Goal: Information Seeking & Learning: Check status

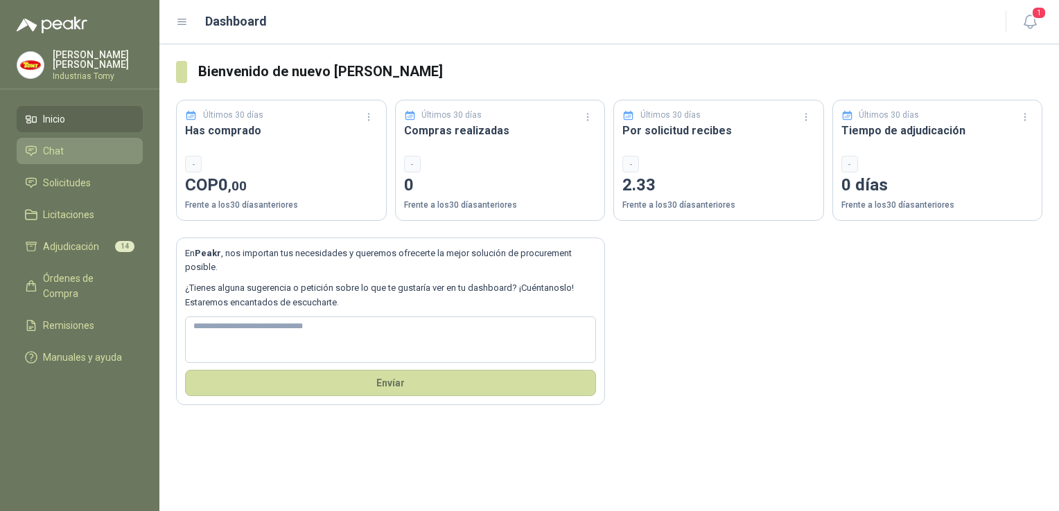
click at [78, 146] on li "Chat" at bounding box center [79, 150] width 109 height 15
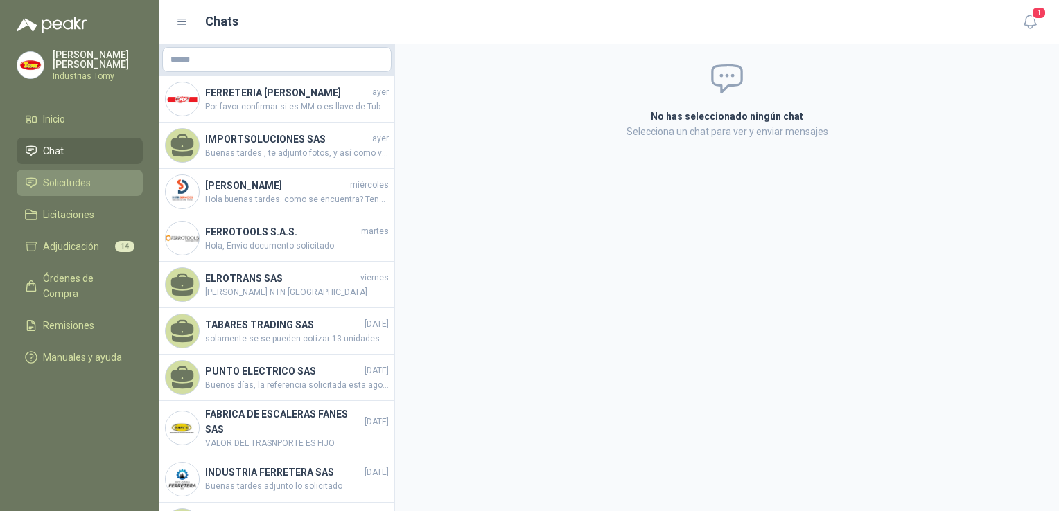
click at [57, 186] on span "Solicitudes" at bounding box center [67, 182] width 48 height 15
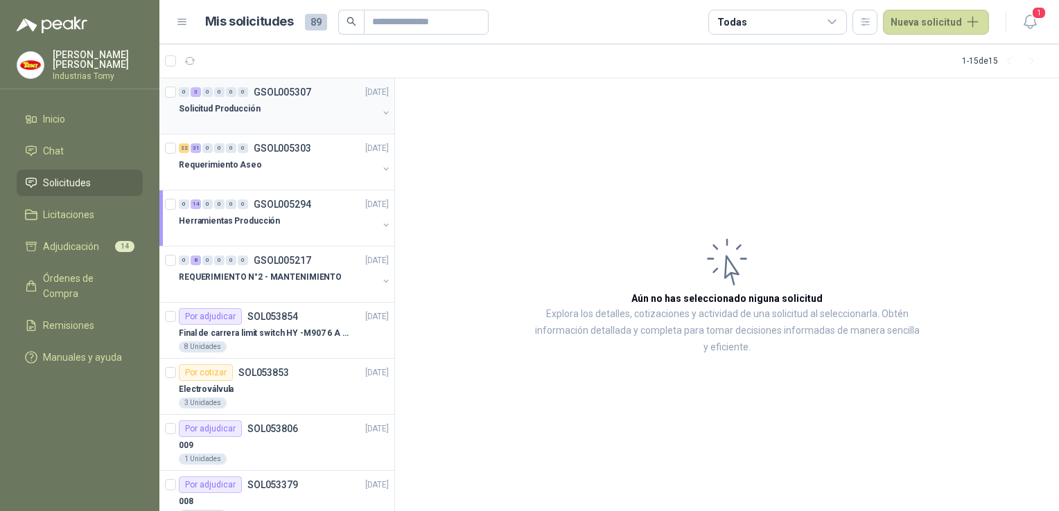
click at [263, 110] on div "Solicitud Producción" at bounding box center [278, 108] width 199 height 17
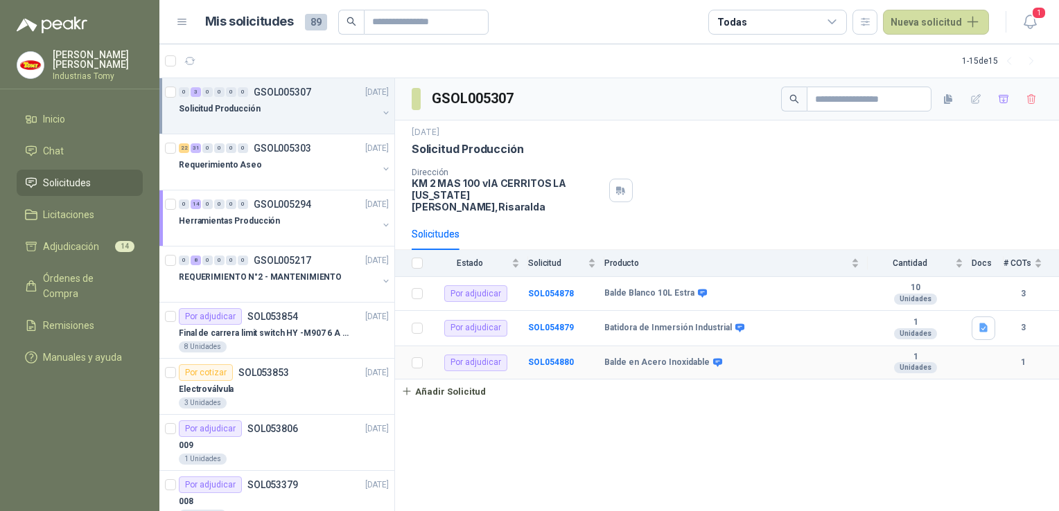
click at [791, 356] on td "Balde en Acero Inoxidable" at bounding box center [735, 363] width 263 height 34
click at [564, 358] on b "SOL054880" at bounding box center [551, 363] width 46 height 10
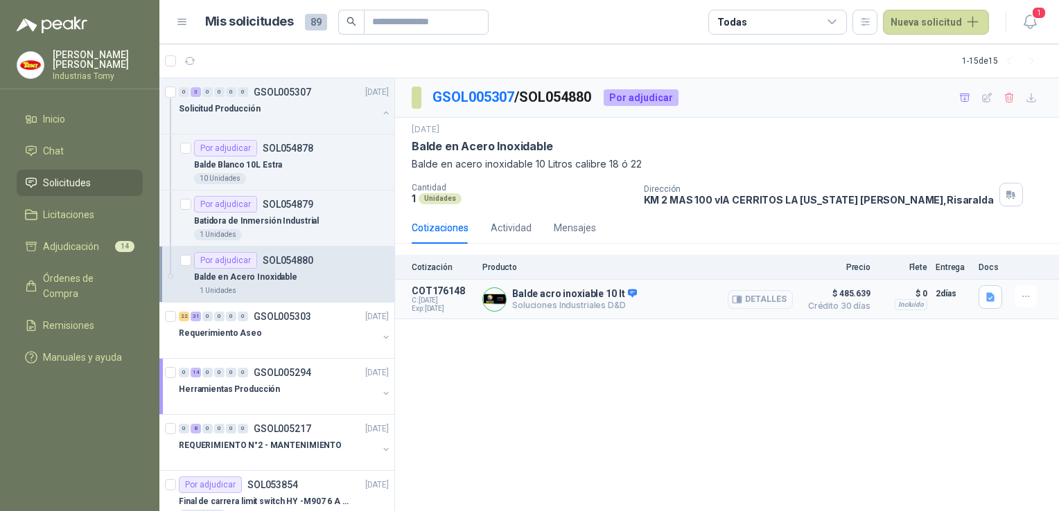
click at [756, 294] on button "Detalles" at bounding box center [760, 299] width 65 height 19
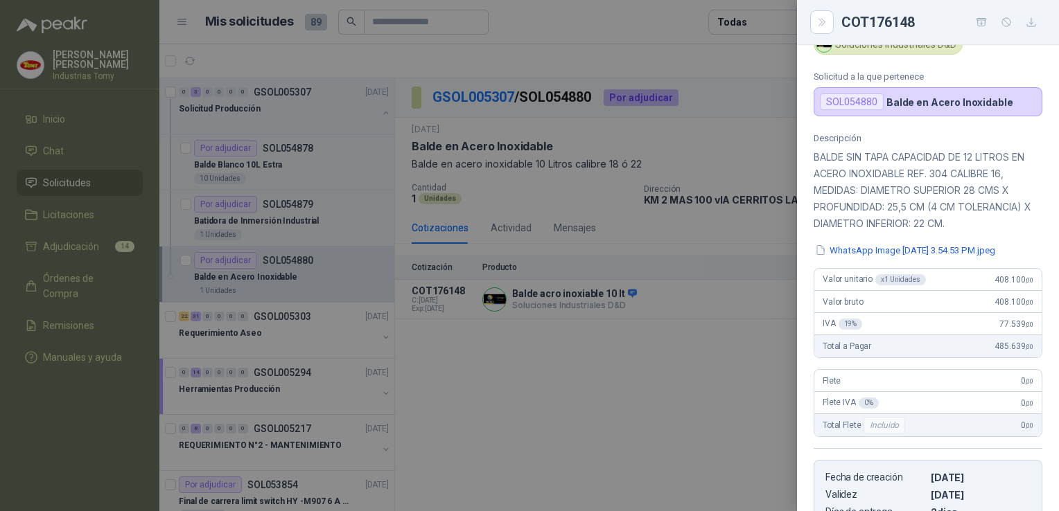
scroll to position [69, 0]
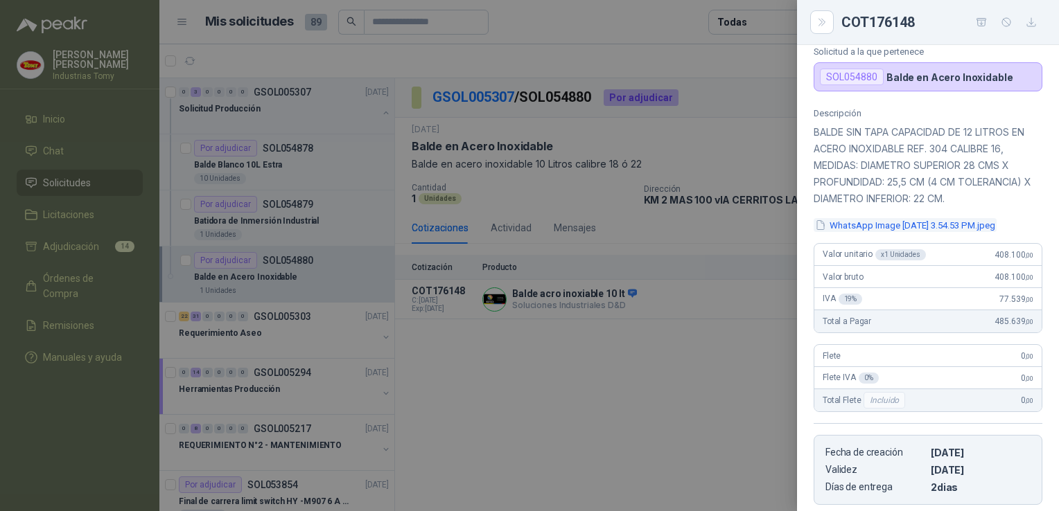
click at [901, 227] on button "WhatsApp Image [DATE] 3.54.53 PM.jpeg" at bounding box center [905, 225] width 183 height 15
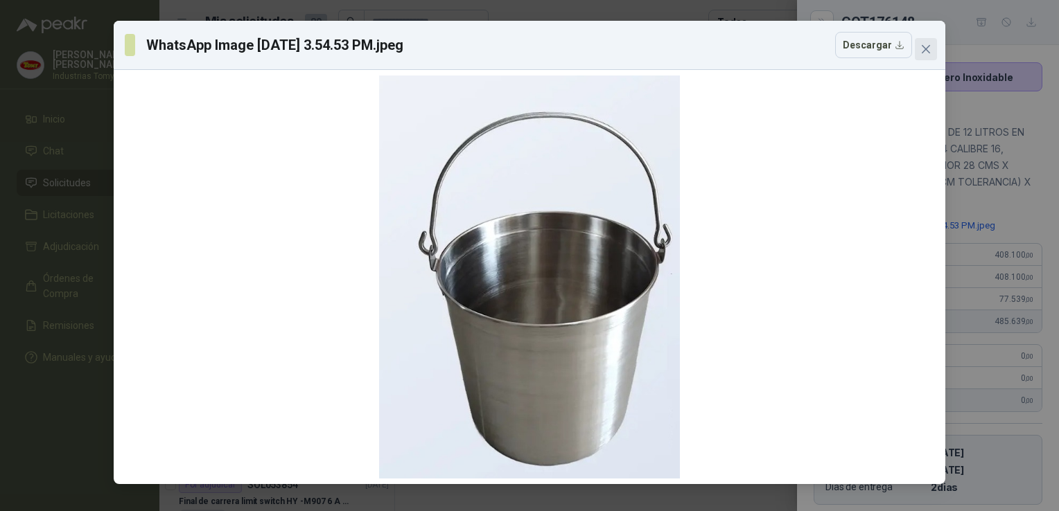
click at [929, 46] on icon "close" at bounding box center [926, 49] width 8 height 8
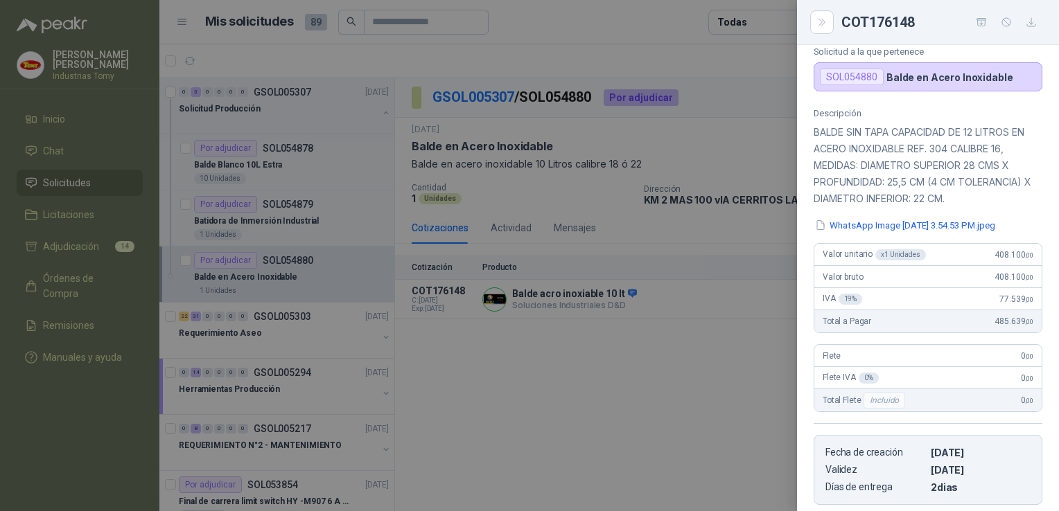
click at [780, 412] on div at bounding box center [529, 255] width 1059 height 511
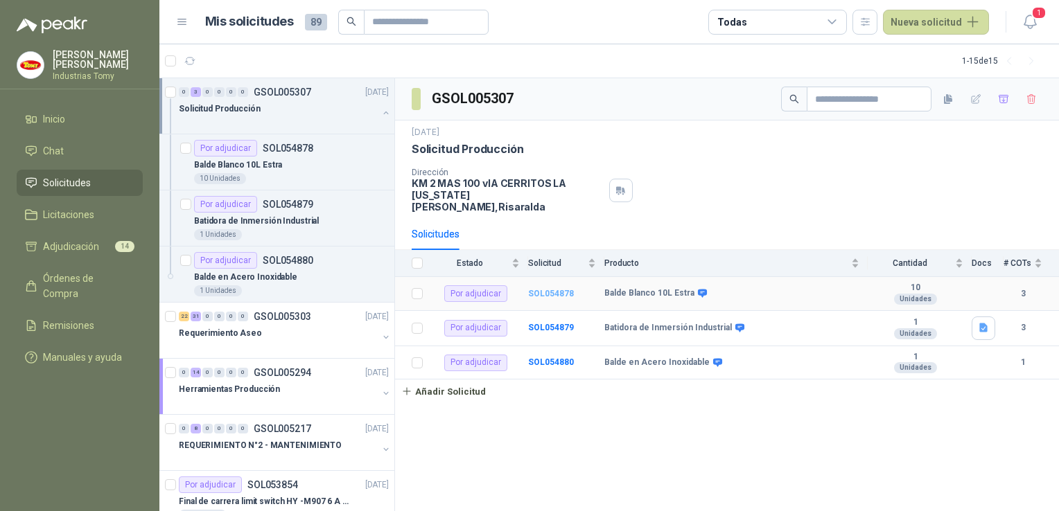
click at [550, 289] on b "SOL054878" at bounding box center [551, 294] width 46 height 10
click at [557, 323] on b "SOL054879" at bounding box center [551, 328] width 46 height 10
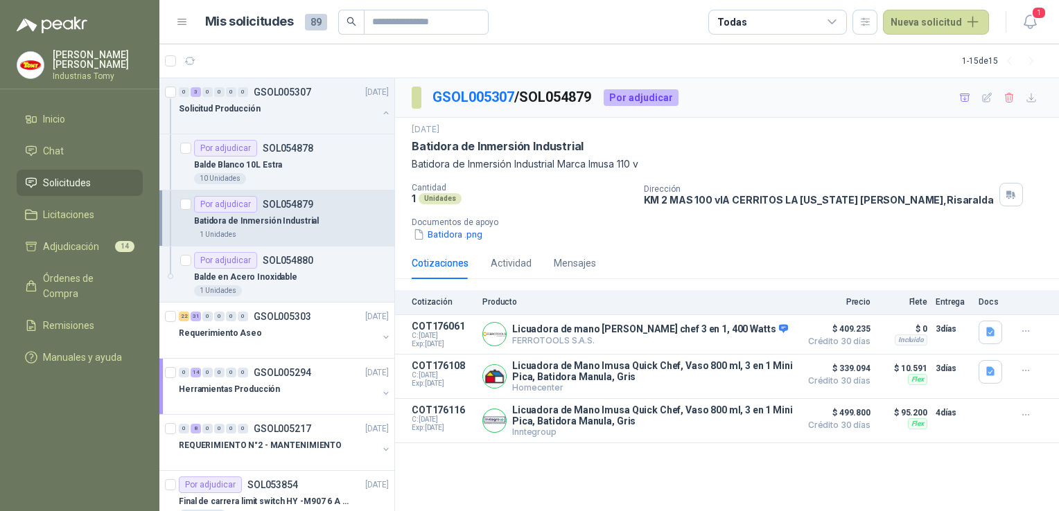
click at [601, 238] on div "Batidora .png" at bounding box center [733, 234] width 642 height 15
